Goal: Complete application form

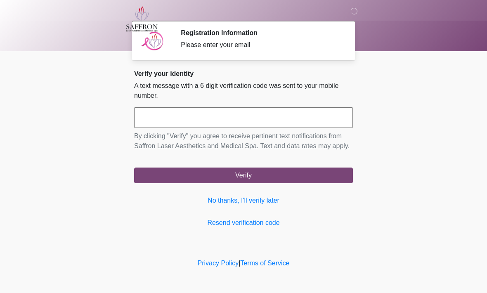
scroll to position [0, 0]
click at [291, 116] on input "text" at bounding box center [243, 117] width 219 height 21
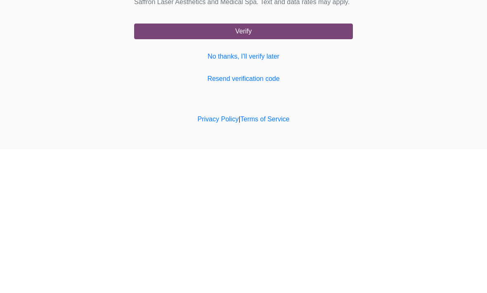
type input "******"
click at [265, 167] on button "Verify" at bounding box center [243, 175] width 219 height 16
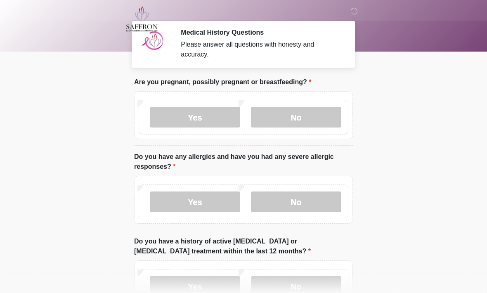
click at [316, 120] on label "No" at bounding box center [296, 117] width 90 height 21
click at [321, 200] on label "No" at bounding box center [296, 201] width 90 height 21
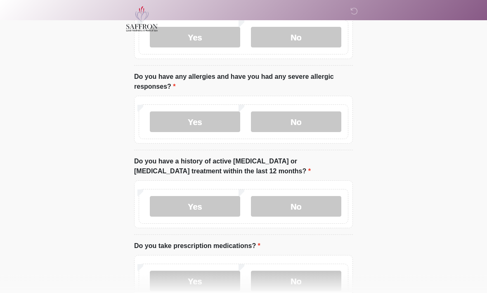
scroll to position [89, 0]
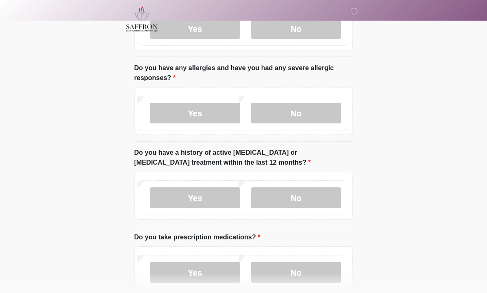
click at [319, 197] on label "No" at bounding box center [296, 197] width 90 height 21
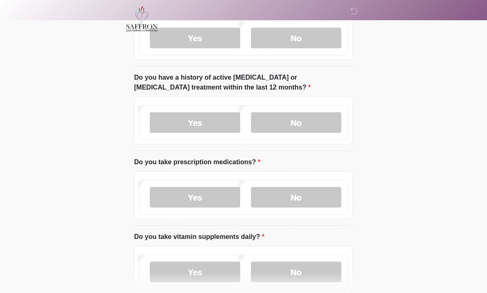
scroll to position [166, 0]
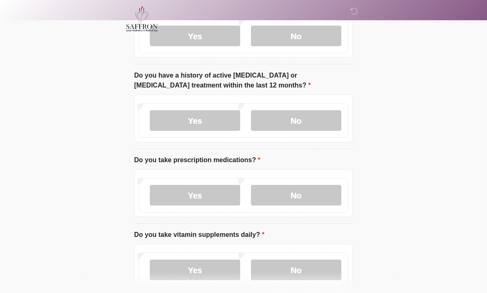
click at [224, 190] on label "Yes" at bounding box center [195, 195] width 90 height 21
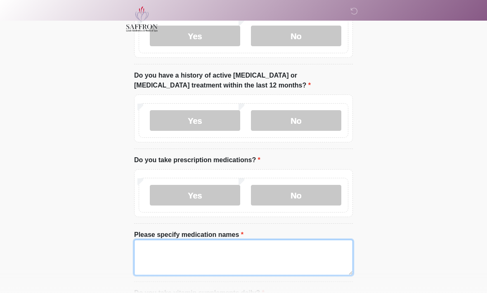
click at [262, 256] on textarea "Please specify medication names" at bounding box center [243, 257] width 219 height 35
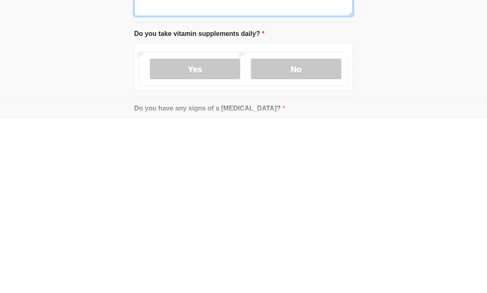
scroll to position [252, 0]
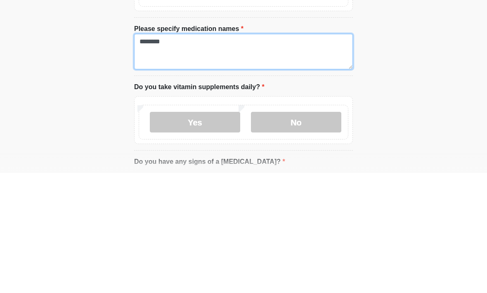
type textarea "********"
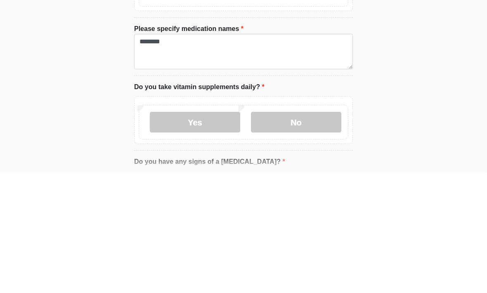
click at [306, 232] on label "No" at bounding box center [296, 242] width 90 height 21
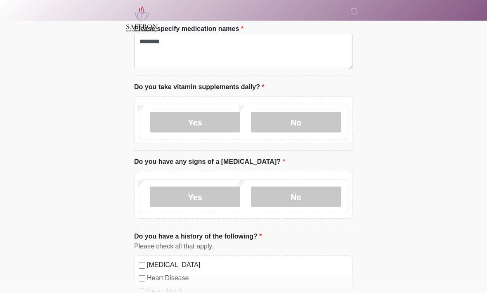
click at [316, 198] on label "No" at bounding box center [296, 196] width 90 height 21
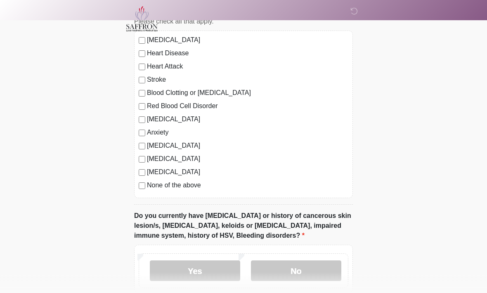
scroll to position [599, 0]
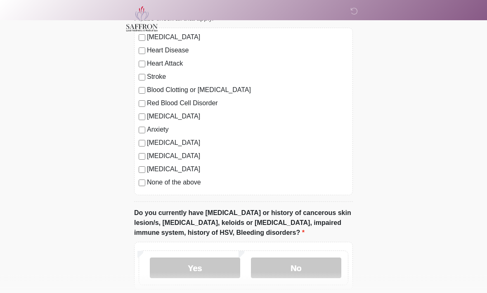
click at [147, 179] on label "None of the above" at bounding box center [247, 183] width 201 height 10
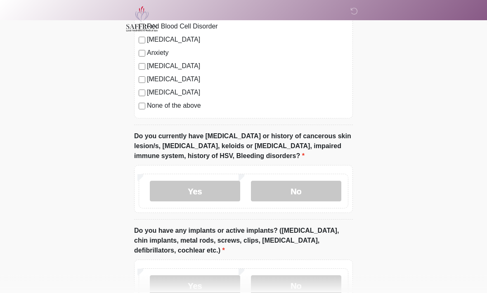
scroll to position [680, 0]
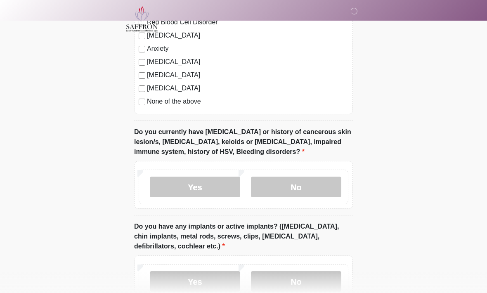
click at [315, 185] on label "No" at bounding box center [296, 186] width 90 height 21
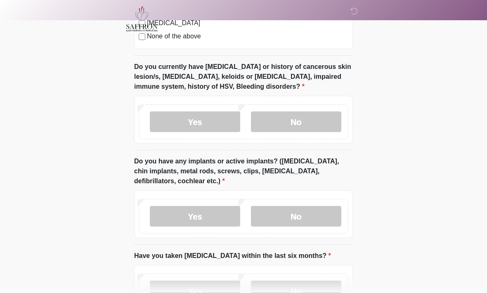
scroll to position [746, 0]
click at [314, 214] on label "No" at bounding box center [296, 216] width 90 height 21
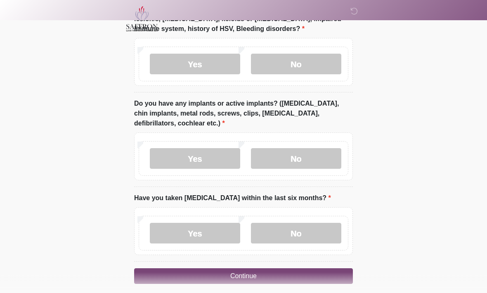
scroll to position [809, 0]
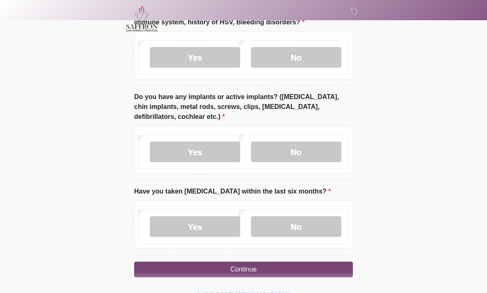
click at [309, 226] on label "No" at bounding box center [296, 226] width 90 height 21
click at [294, 268] on button "Continue" at bounding box center [243, 270] width 219 height 16
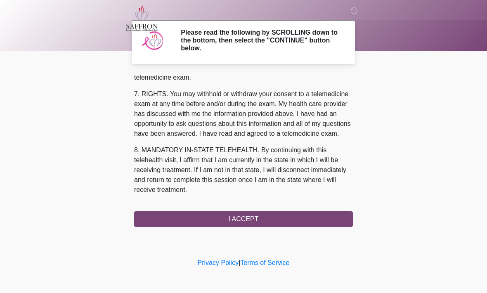
scroll to position [370, 0]
click at [281, 217] on button "I ACCEPT" at bounding box center [243, 220] width 219 height 16
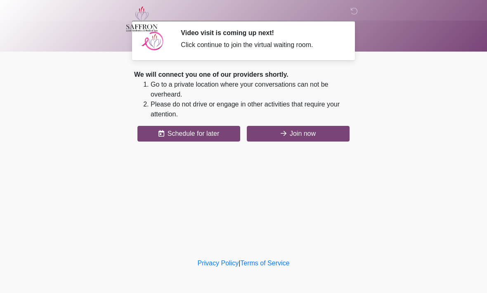
click at [315, 133] on button "Join now" at bounding box center [298, 134] width 103 height 16
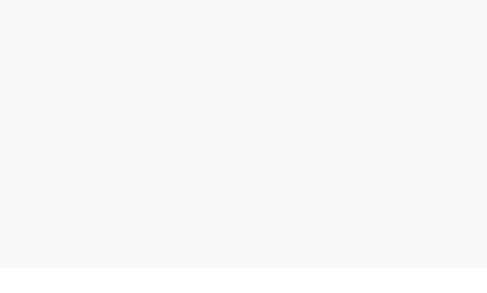
scroll to position [2, 0]
